Goal: Task Accomplishment & Management: Complete application form

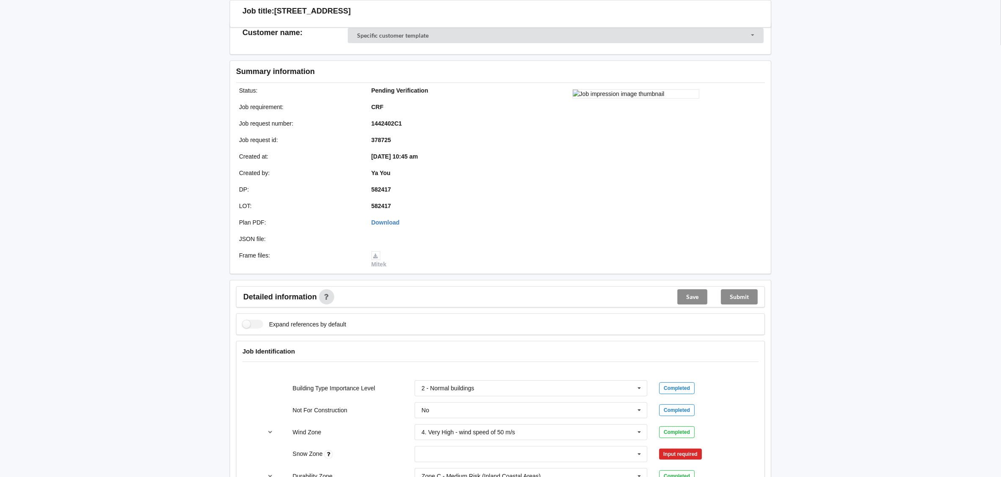
scroll to position [253, 0]
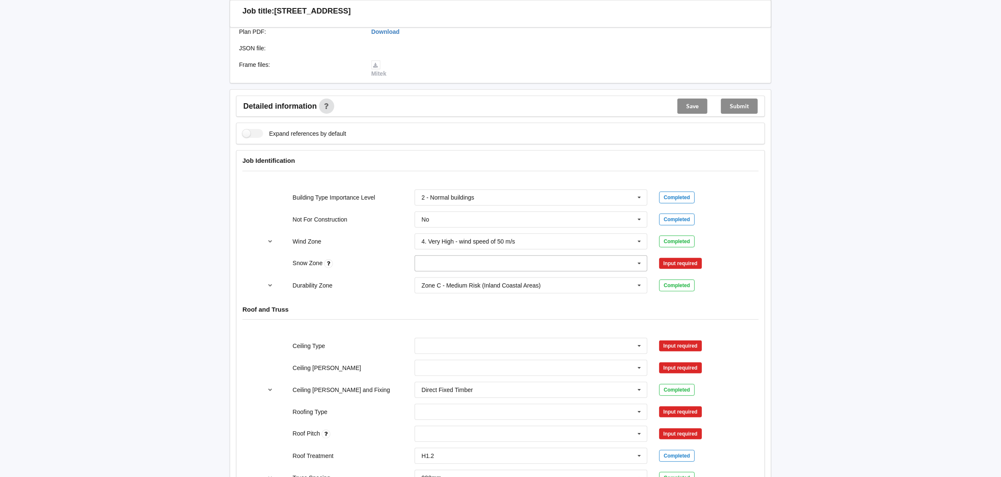
click at [499, 267] on input "text" at bounding box center [532, 263] width 232 height 15
click at [492, 278] on div "N0" at bounding box center [531, 279] width 232 height 16
click at [696, 263] on button "Confirm input" at bounding box center [684, 263] width 50 height 14
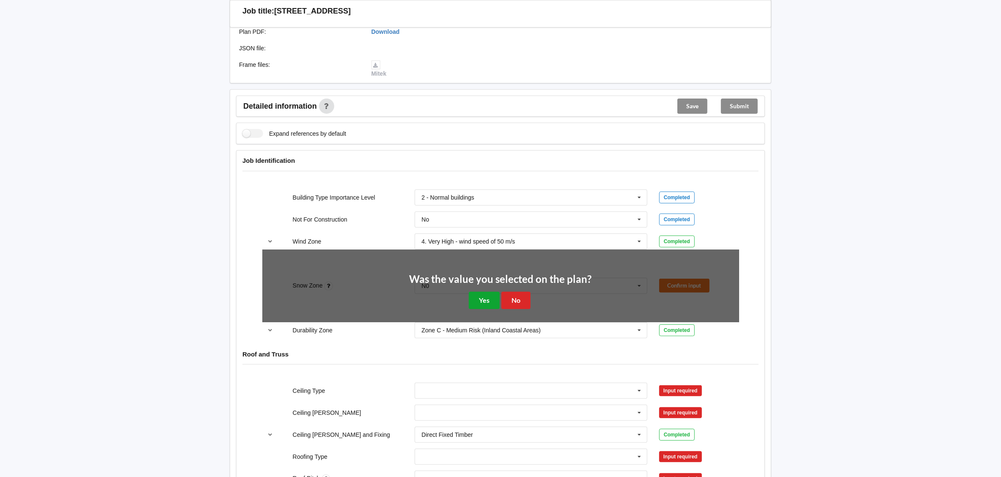
click at [476, 303] on button "Yes" at bounding box center [484, 300] width 31 height 17
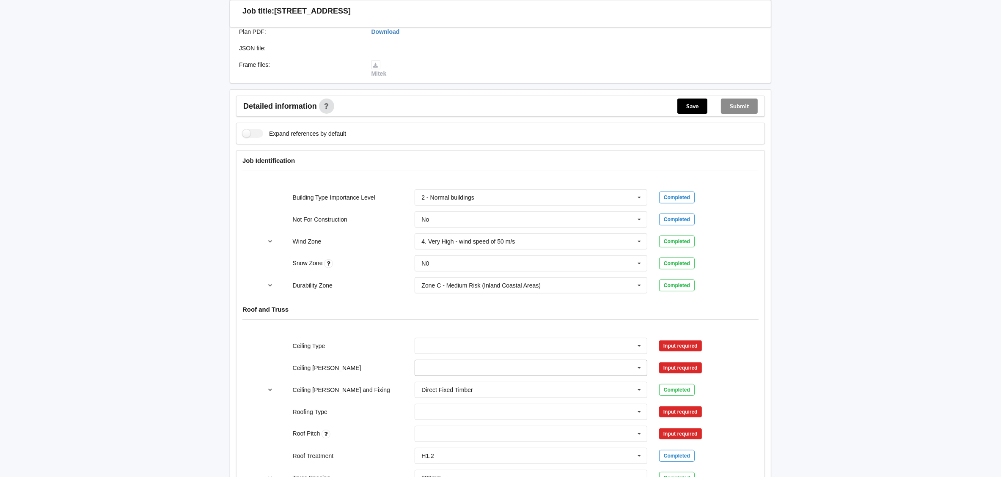
click at [455, 373] on input "text" at bounding box center [532, 368] width 232 height 15
click at [451, 389] on div "400mm" at bounding box center [531, 384] width 232 height 16
click at [682, 365] on button "Confirm input" at bounding box center [684, 368] width 50 height 14
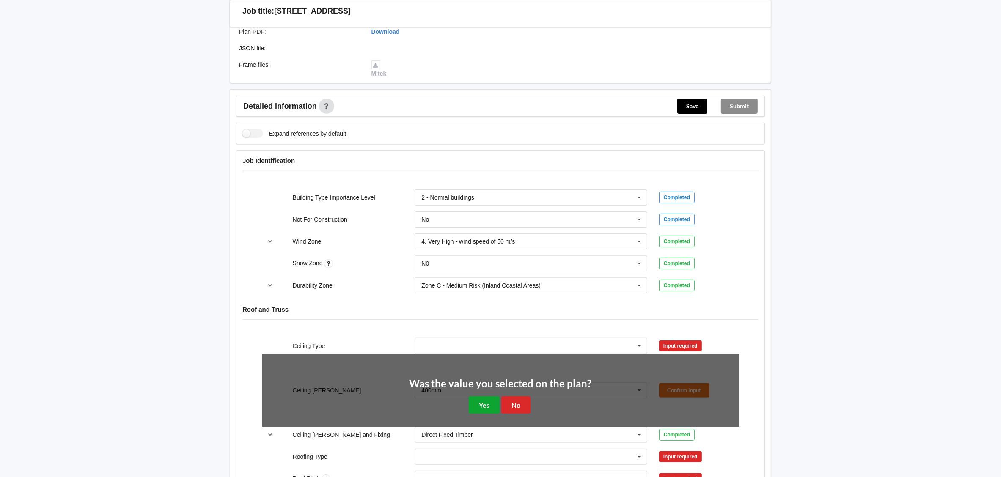
click at [487, 409] on button "Yes" at bounding box center [484, 405] width 31 height 17
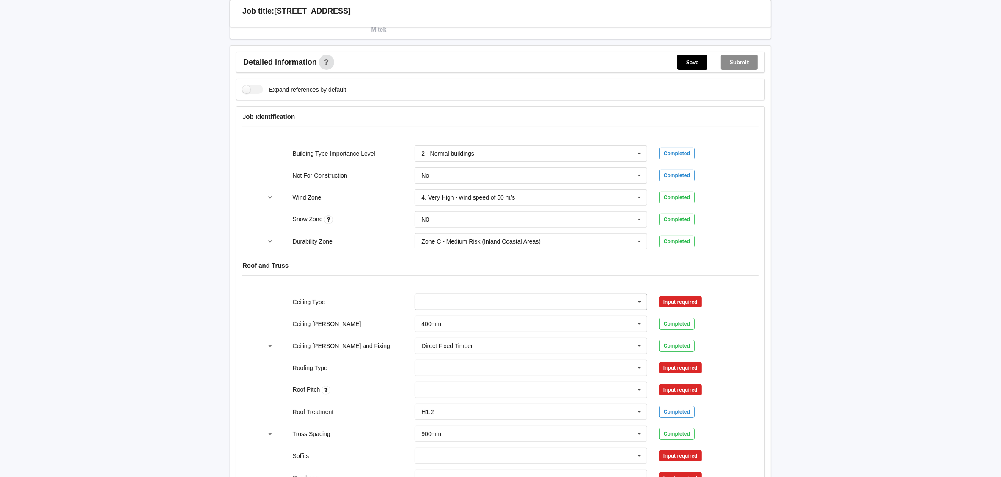
scroll to position [317, 0]
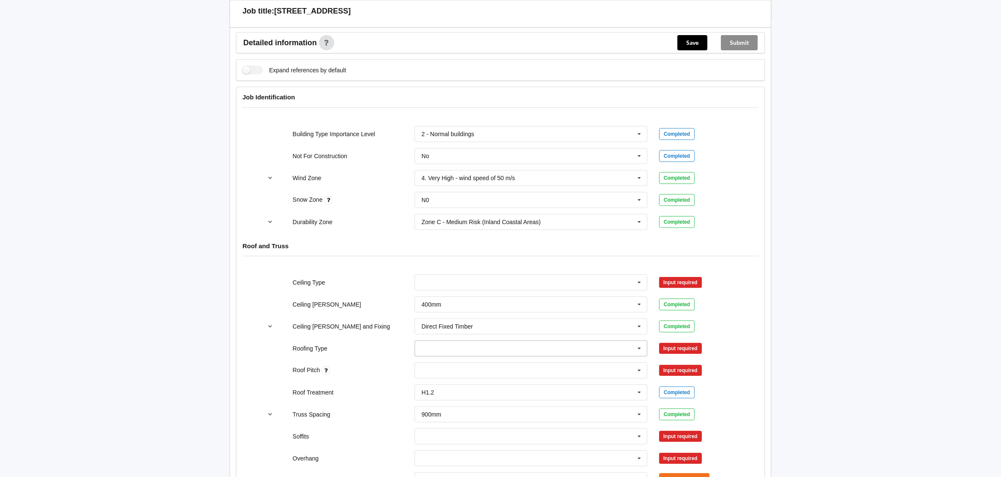
click at [469, 354] on input "text" at bounding box center [532, 348] width 232 height 15
click at [443, 223] on span "1. [GEOGRAPHIC_DATA]" at bounding box center [456, 223] width 68 height 7
click at [673, 352] on button "Confirm input" at bounding box center [684, 348] width 50 height 14
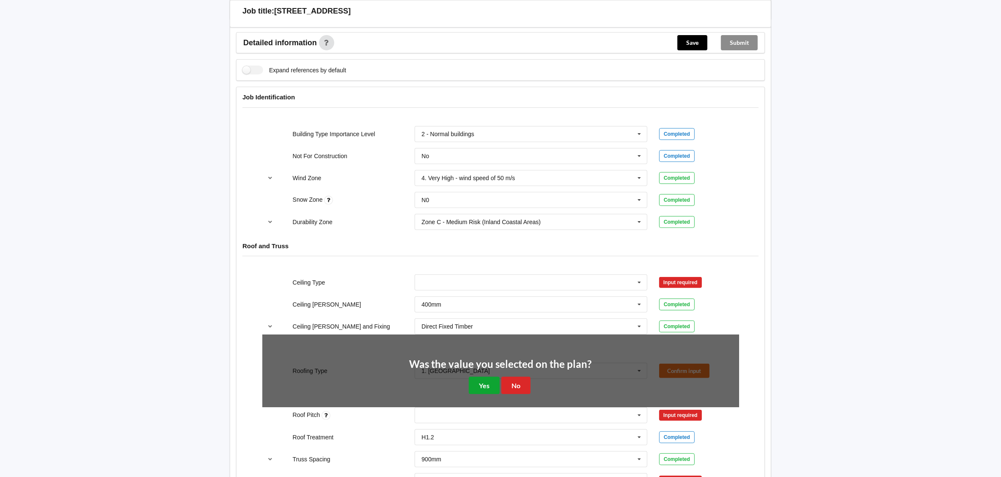
drag, startPoint x: 470, startPoint y: 385, endPoint x: 494, endPoint y: 382, distance: 23.9
click at [479, 383] on button "Yes" at bounding box center [484, 385] width 31 height 17
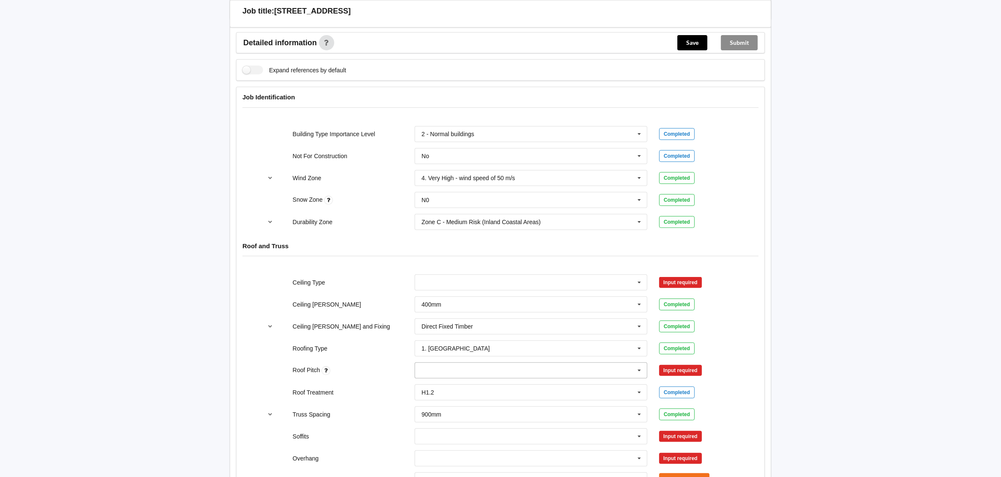
click at [435, 375] on div "None" at bounding box center [531, 371] width 233 height 16
type input "10，15，30"
click at [439, 389] on b "10，15，30" at bounding box center [448, 386] width 32 height 7
click at [457, 370] on icon at bounding box center [459, 371] width 4 height 6
click at [438, 371] on div "10，15，30 10，15，30 None" at bounding box center [531, 371] width 233 height 16
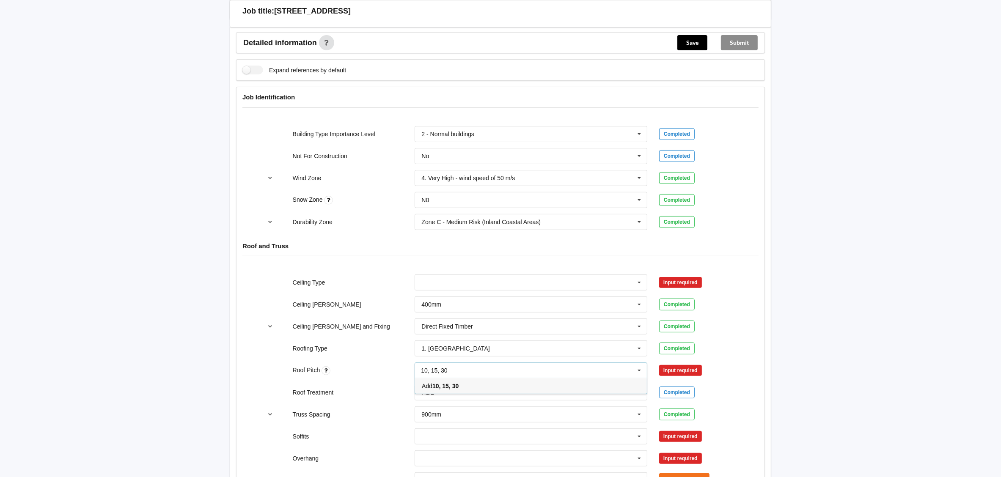
type input "10, 15, 30"
click at [677, 373] on div "Input required" at bounding box center [680, 370] width 43 height 11
click at [561, 379] on div "10, 15, 30 10，15，30 None" at bounding box center [531, 371] width 233 height 16
type input "10, 15, 30"
click at [454, 387] on b "10, 15, 30" at bounding box center [445, 386] width 26 height 7
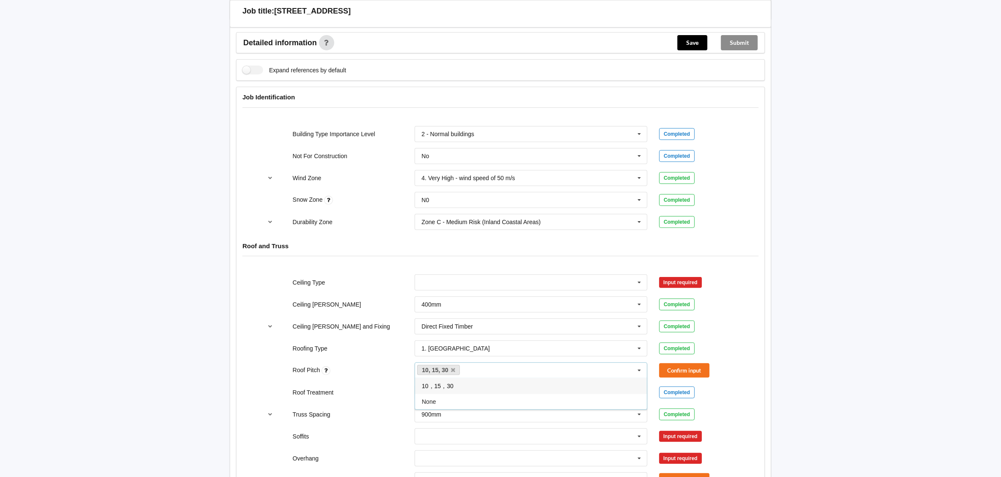
click at [458, 391] on div "10，15，30" at bounding box center [531, 386] width 232 height 16
click at [502, 372] on icon at bounding box center [503, 371] width 4 height 6
click at [677, 371] on button "Confirm input" at bounding box center [684, 370] width 50 height 14
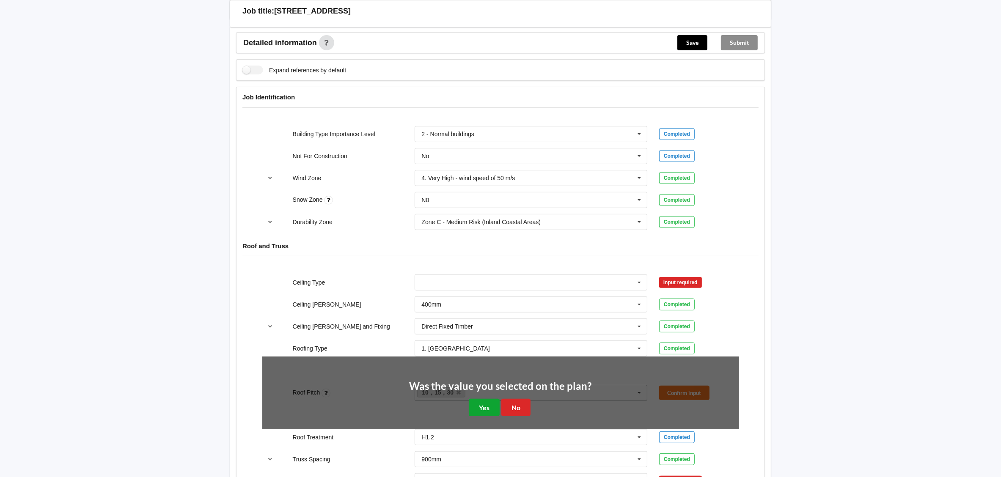
drag, startPoint x: 490, startPoint y: 418, endPoint x: 490, endPoint y: 406, distance: 11.9
click at [489, 416] on button "Yes" at bounding box center [484, 407] width 31 height 17
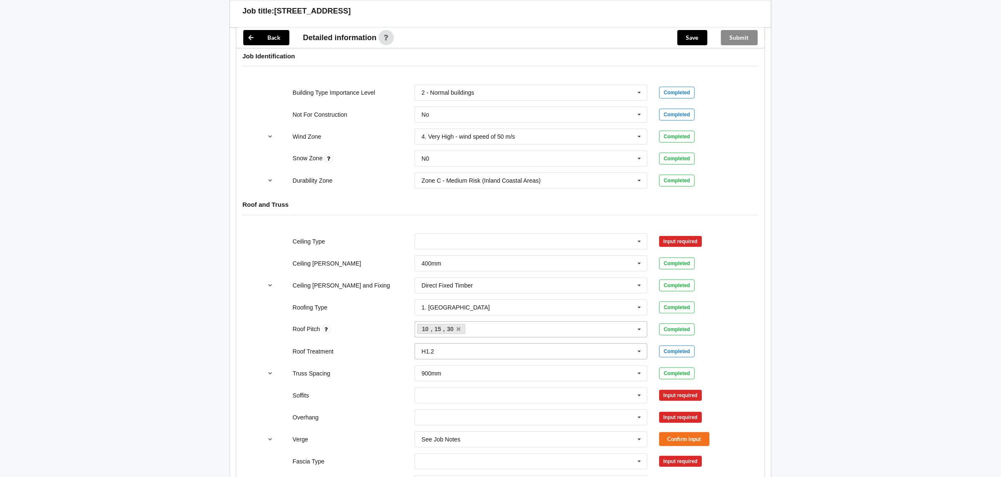
scroll to position [380, 0]
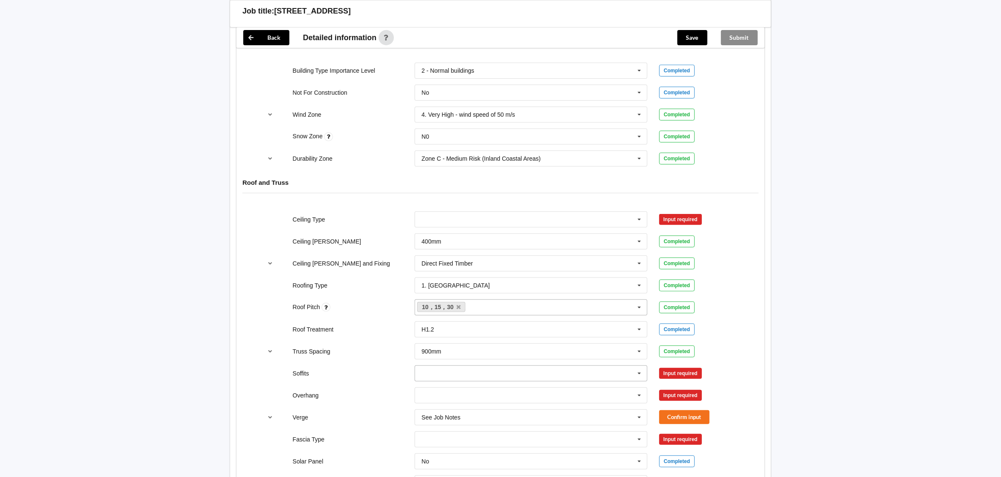
click at [465, 377] on input "text" at bounding box center [532, 373] width 232 height 15
click at [456, 357] on span "See Job Notes" at bounding box center [441, 358] width 39 height 7
click at [445, 396] on input "text" at bounding box center [532, 395] width 232 height 15
click at [441, 386] on div "See Job Notes" at bounding box center [531, 380] width 232 height 16
click at [686, 374] on button "Confirm input" at bounding box center [684, 373] width 50 height 14
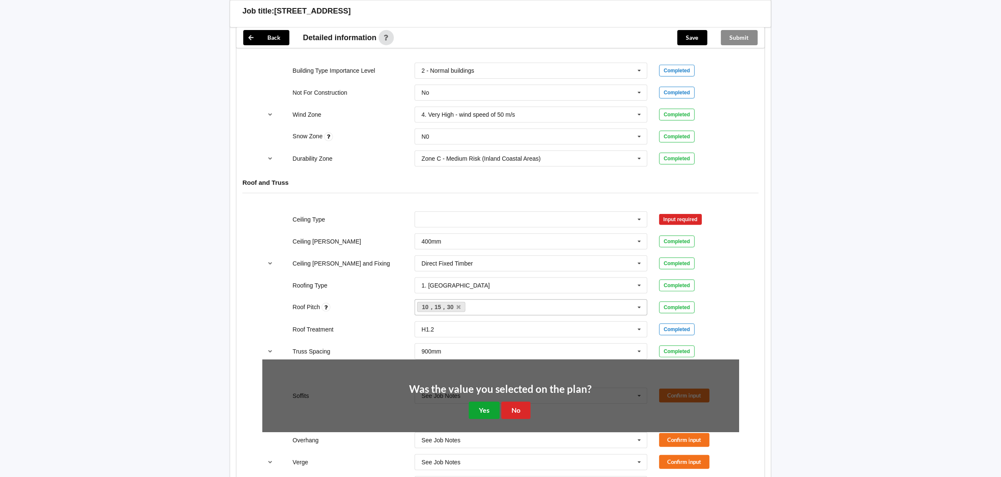
click at [477, 412] on button "Yes" at bounding box center [484, 410] width 31 height 17
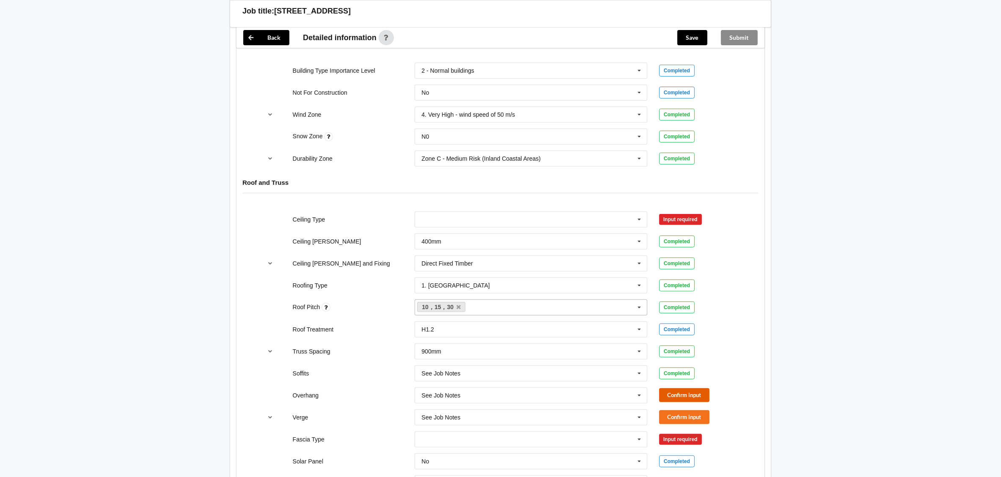
click at [684, 394] on button "Confirm input" at bounding box center [684, 395] width 50 height 14
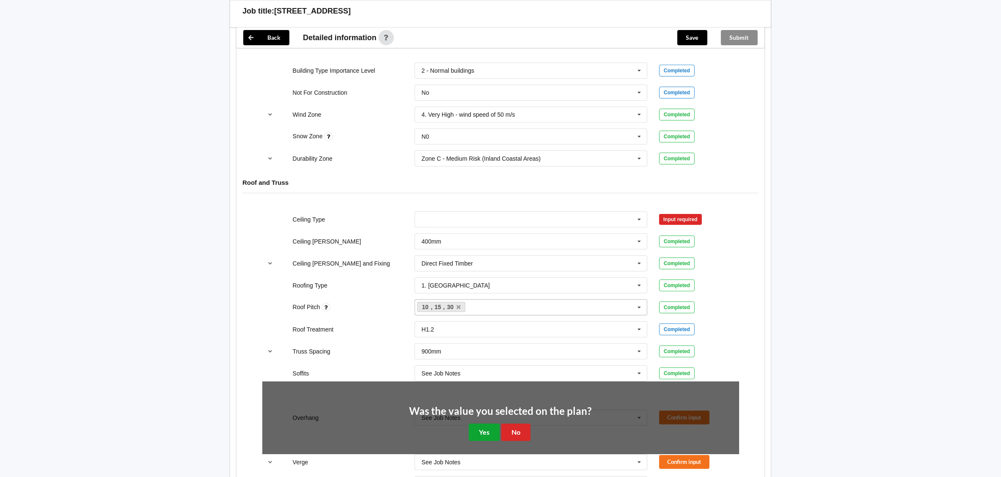
drag, startPoint x: 477, startPoint y: 433, endPoint x: 633, endPoint y: 409, distance: 157.9
click at [477, 434] on button "Yes" at bounding box center [484, 432] width 31 height 17
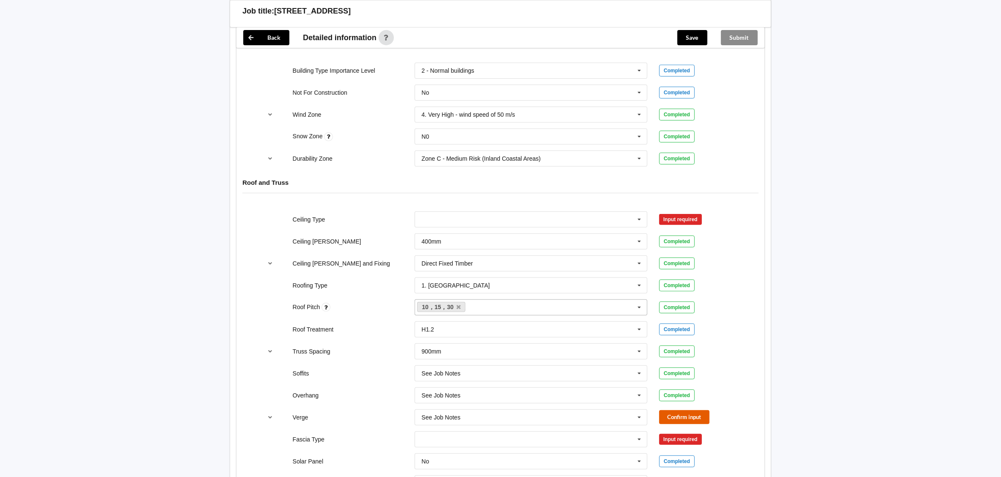
click at [666, 418] on button "Confirm input" at bounding box center [684, 417] width 50 height 14
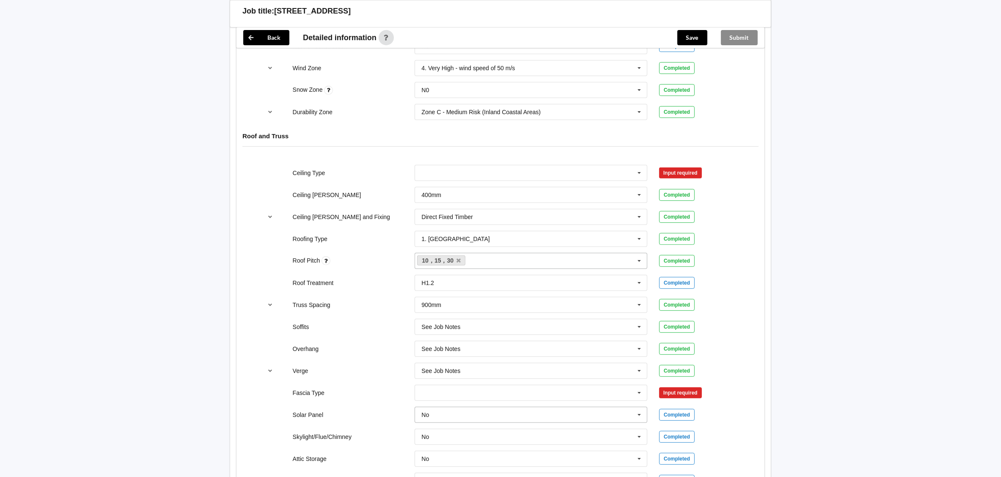
scroll to position [444, 0]
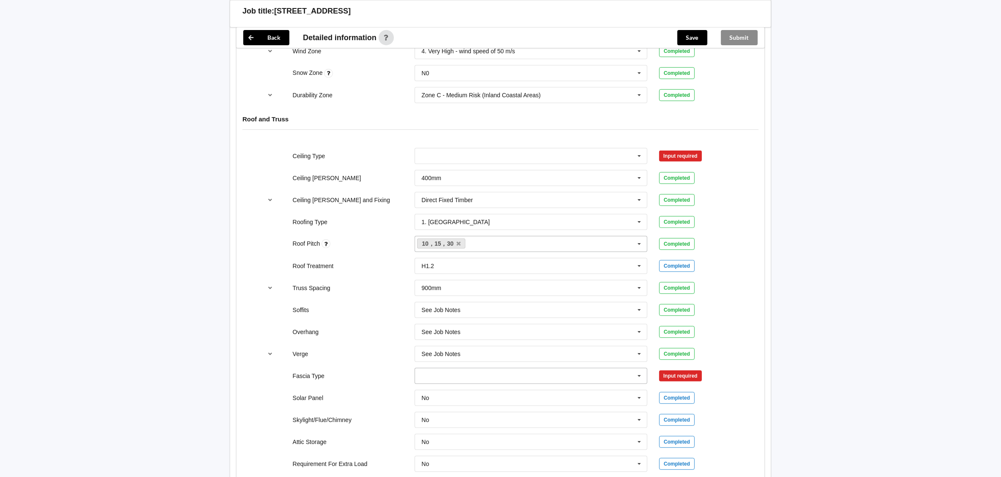
click at [576, 377] on input "text" at bounding box center [532, 376] width 232 height 15
click at [596, 286] on div "No Information" at bounding box center [531, 282] width 232 height 16
click at [673, 382] on button "Confirm input" at bounding box center [684, 376] width 50 height 14
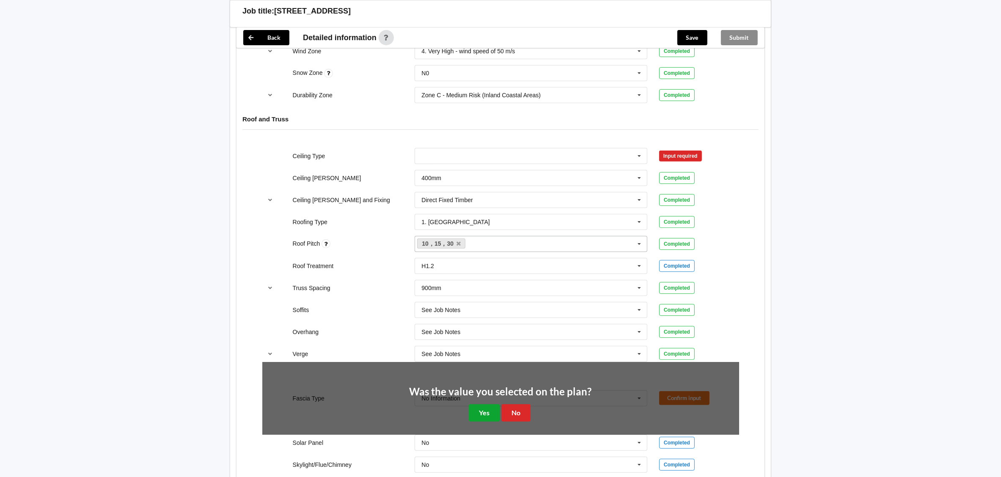
click at [481, 413] on button "Yes" at bounding box center [484, 413] width 31 height 17
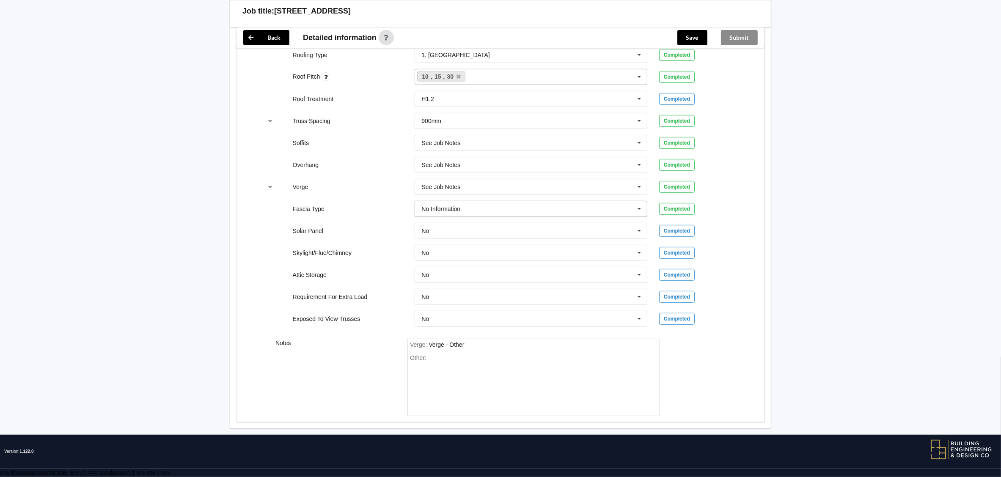
scroll to position [426, 0]
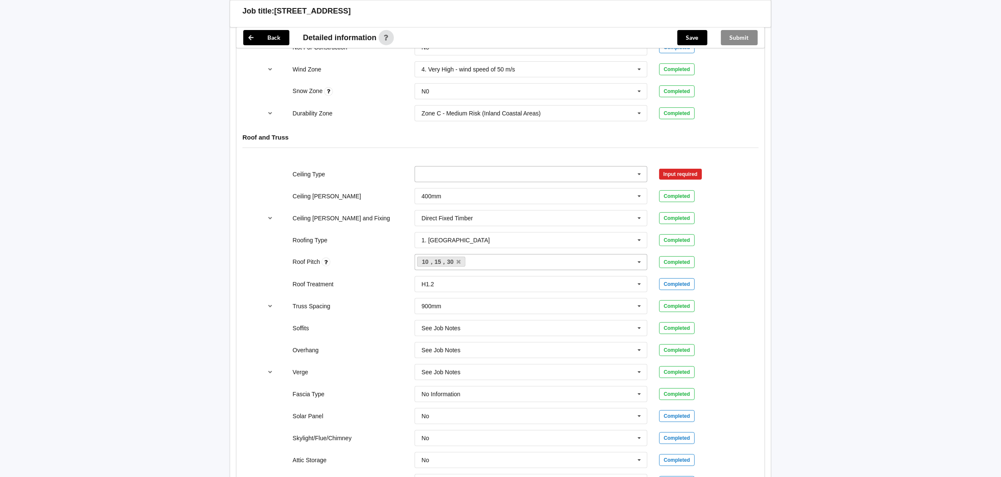
click at [479, 177] on input "text" at bounding box center [532, 174] width 232 height 15
click at [895, 131] on div "Back Delete Job title: [STREET_ADDRESS], UPPER OREWA Customer name : Specific c…" at bounding box center [500, 114] width 1001 height 1080
click at [982, 240] on div "Back Delete Job title: [STREET_ADDRESS], UPPER OREWA Customer name : Specific c…" at bounding box center [500, 114] width 1001 height 1080
click at [694, 35] on button "Save" at bounding box center [692, 37] width 30 height 15
click at [680, 181] on button "Confirm input" at bounding box center [684, 174] width 50 height 14
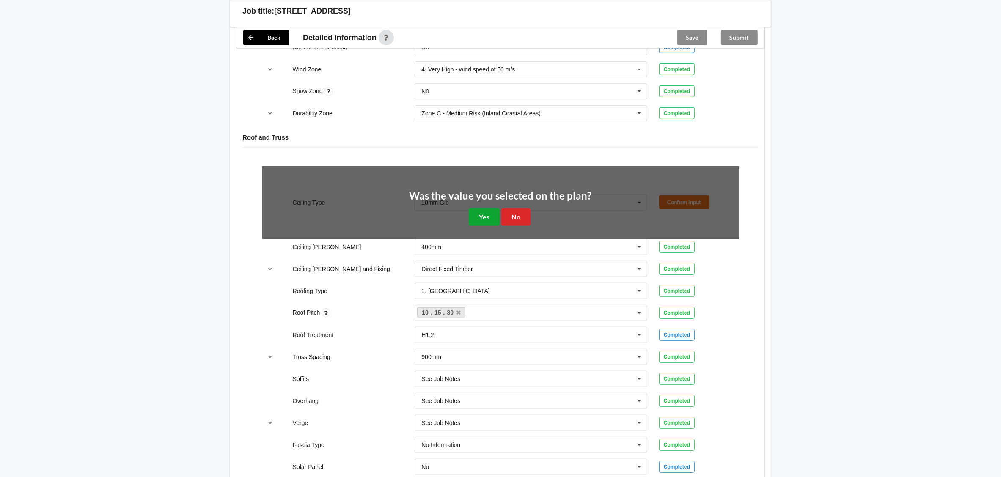
click at [479, 220] on button "Yes" at bounding box center [484, 217] width 31 height 17
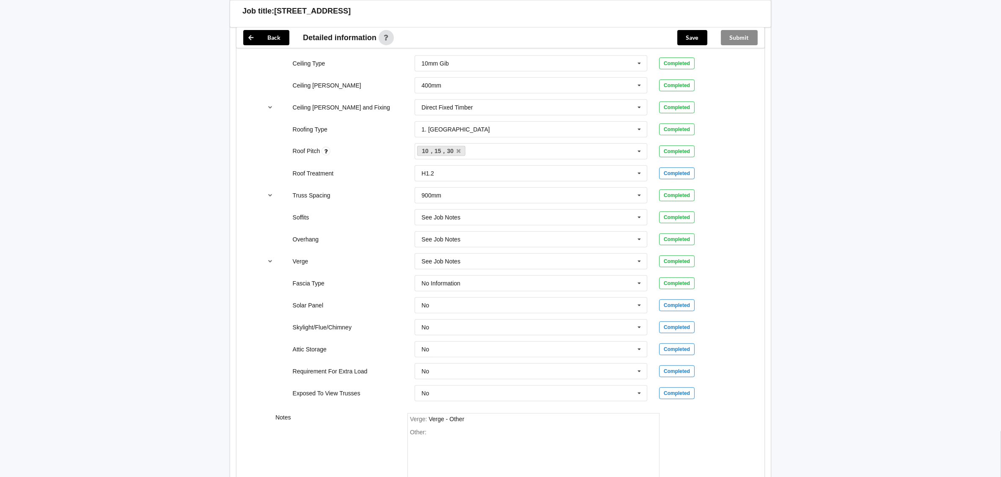
scroll to position [616, 0]
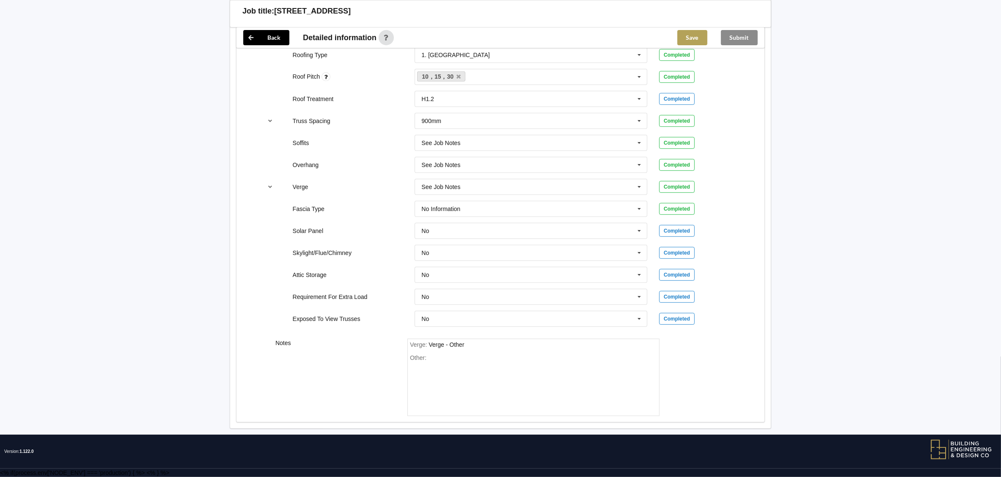
click at [686, 29] on div "Save" at bounding box center [693, 38] width 44 height 20
click at [694, 38] on button "Save" at bounding box center [692, 37] width 30 height 15
click at [739, 33] on button "Submit" at bounding box center [739, 37] width 37 height 15
